Goal: Information Seeking & Learning: Learn about a topic

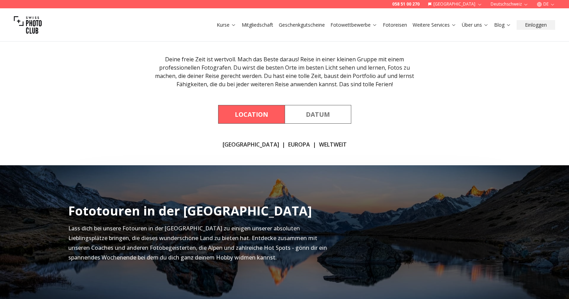
scroll to position [82, 0]
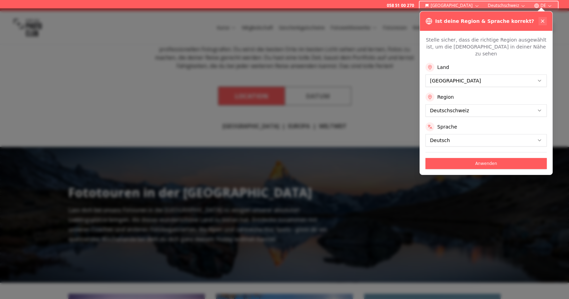
click at [542, 20] on icon at bounding box center [542, 21] width 3 height 3
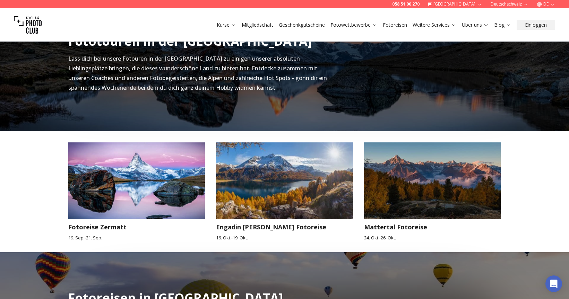
scroll to position [233, 0]
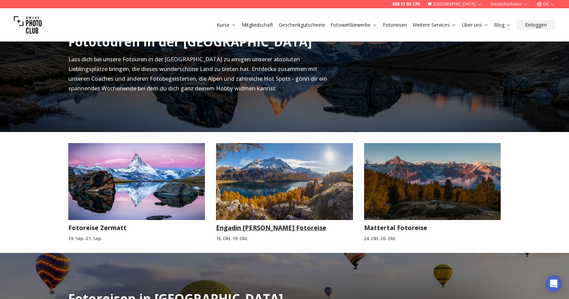
click at [261, 181] on img at bounding box center [284, 181] width 137 height 77
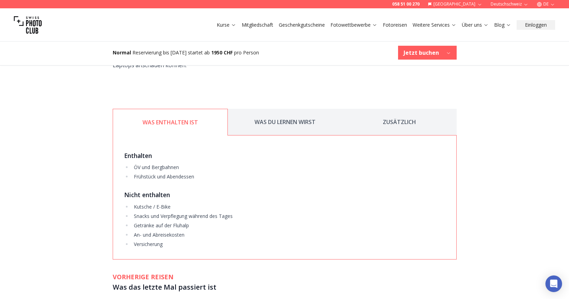
scroll to position [909, 0]
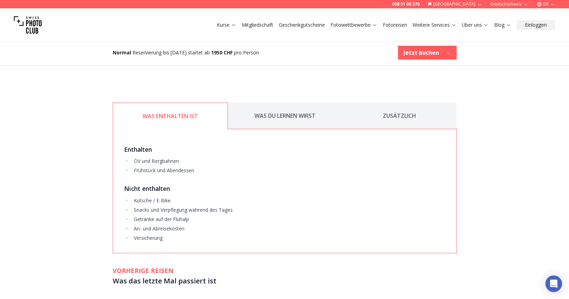
click at [297, 116] on button "WAS DU LERNEN WIRST" at bounding box center [285, 116] width 114 height 27
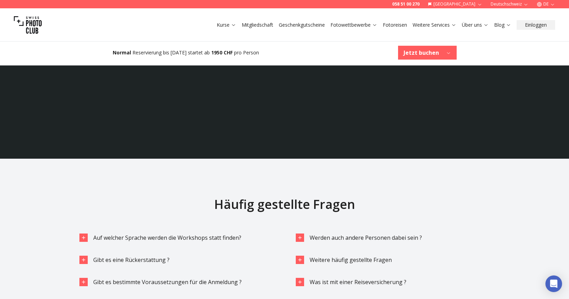
scroll to position [1535, 0]
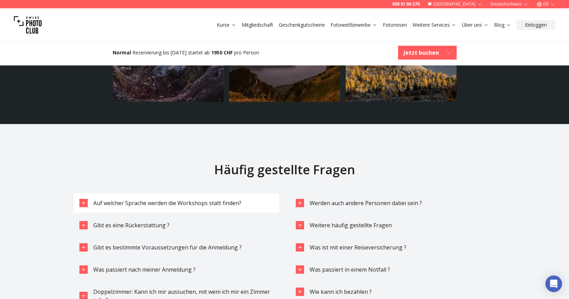
click at [209, 201] on span "Auf welcher Sprache werden die Workshops statt finden?" at bounding box center [167, 203] width 148 height 8
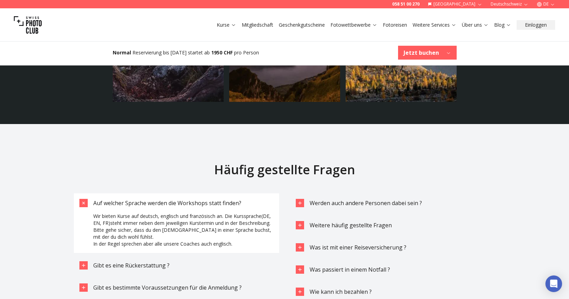
click at [209, 201] on span "Auf welcher Sprache werden die Workshops statt finden?" at bounding box center [167, 203] width 148 height 8
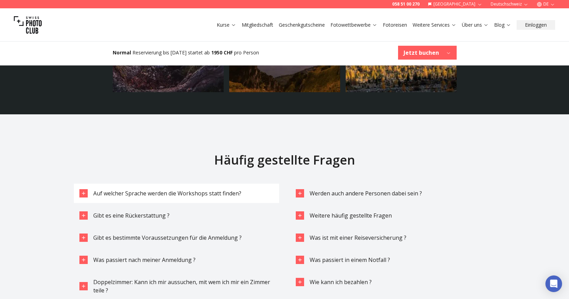
scroll to position [1545, 0]
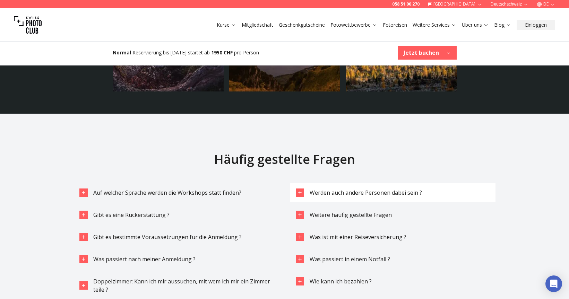
click at [326, 188] on button "Werden auch andere Personen dabei sein ?" at bounding box center [392, 192] width 205 height 19
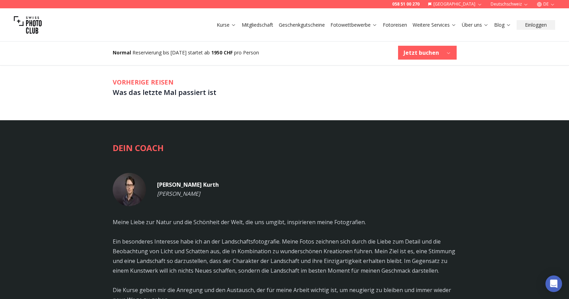
scroll to position [1061, 0]
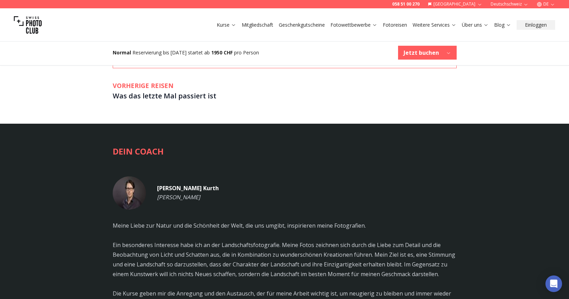
click at [263, 26] on link "Mitgliedschaft" at bounding box center [258, 24] width 32 height 7
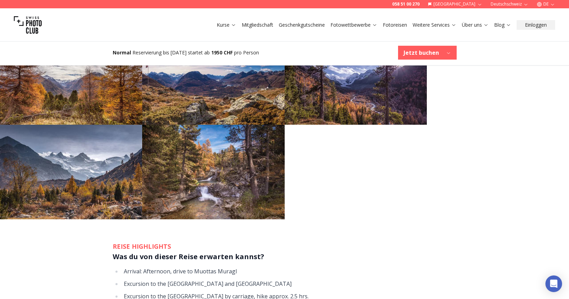
scroll to position [401, 0]
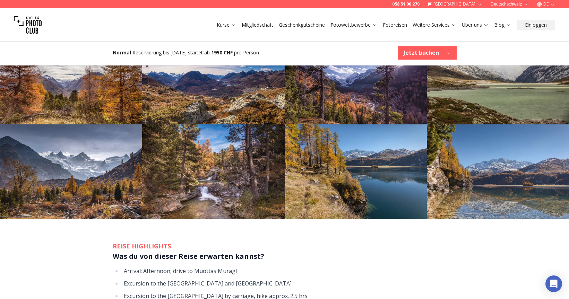
click at [301, 165] on img at bounding box center [356, 171] width 142 height 95
